Goal: Complete application form

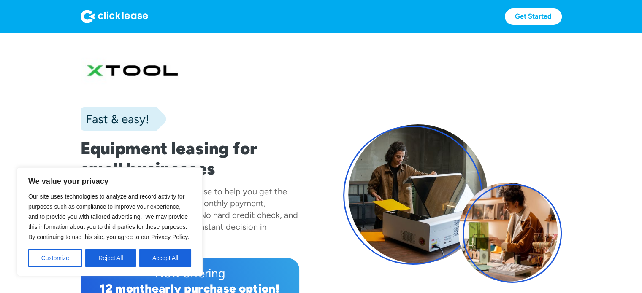
click at [171, 257] on button "Accept All" at bounding box center [165, 258] width 52 height 19
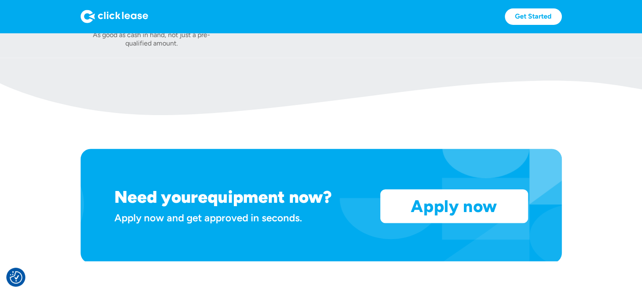
scroll to position [650, 0]
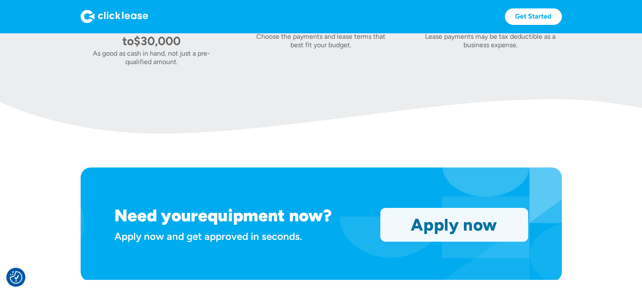
click at [456, 224] on link "Apply now" at bounding box center [454, 225] width 147 height 33
